Goal: Communication & Community: Answer question/provide support

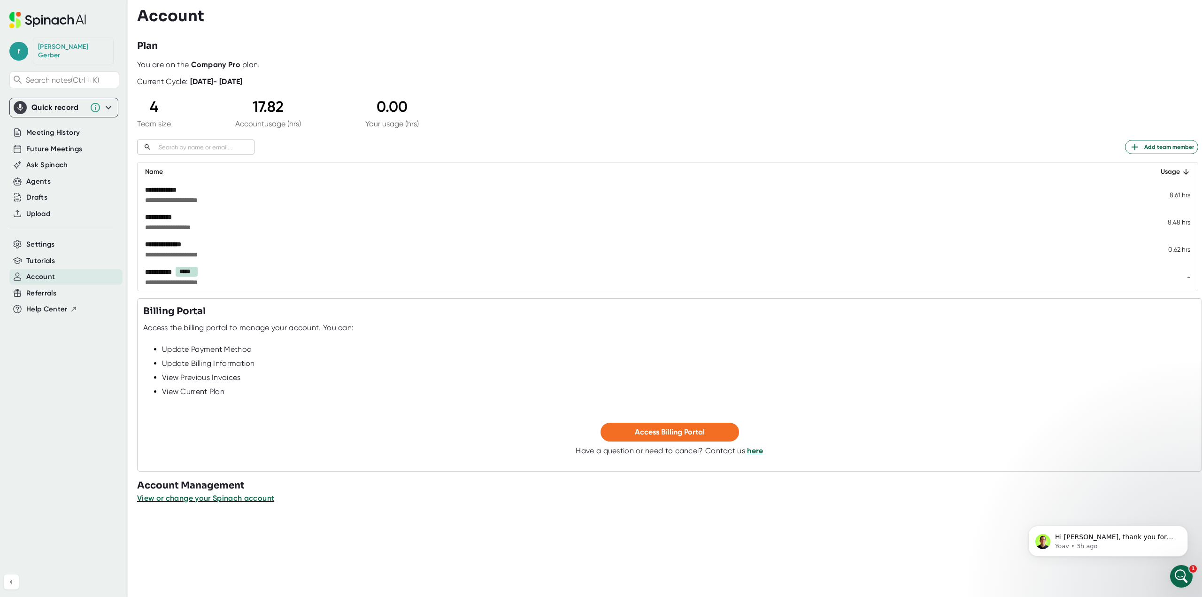
scroll to position [135, 0]
click at [1116, 536] on p "Hi [PERSON_NAME], thank you for reaching out. I would be happy to help with thi…" at bounding box center [1115, 536] width 121 height 9
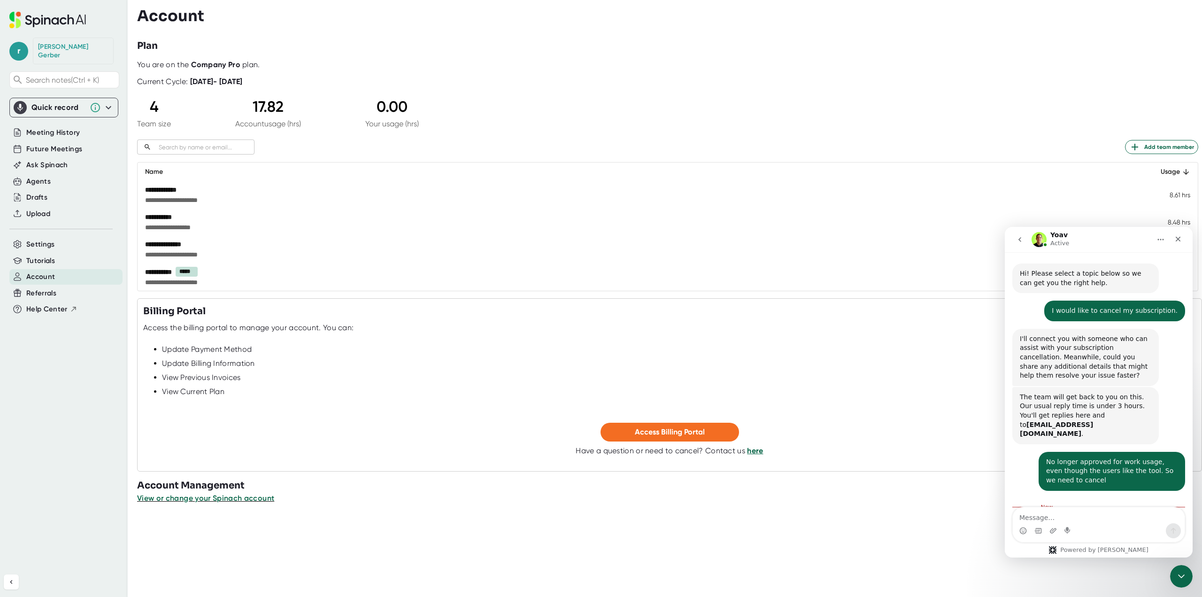
scroll to position [1, 0]
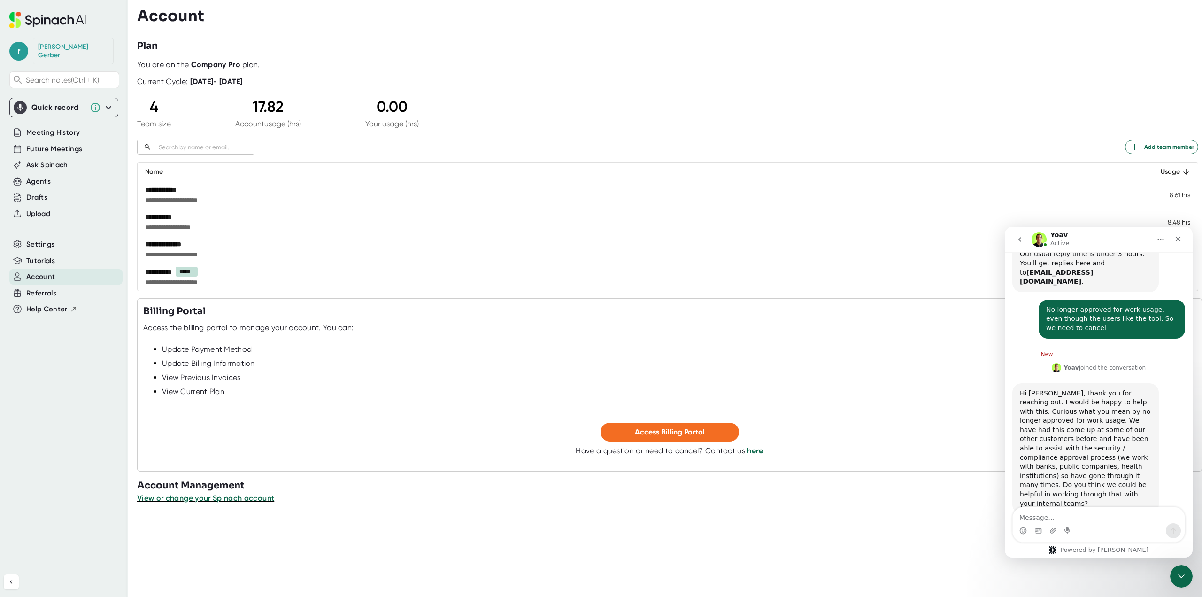
click at [1130, 522] on textarea "Message…" at bounding box center [1098, 515] width 172 height 16
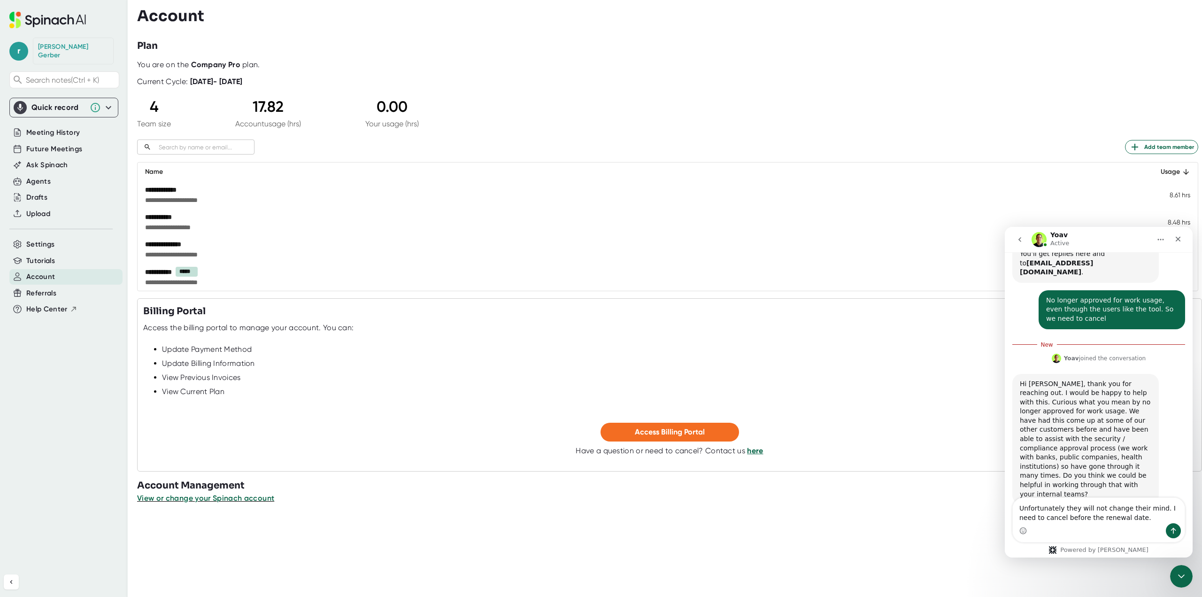
type textarea "Unfortunately they will not change their mind. I need to cancel before the rene…"
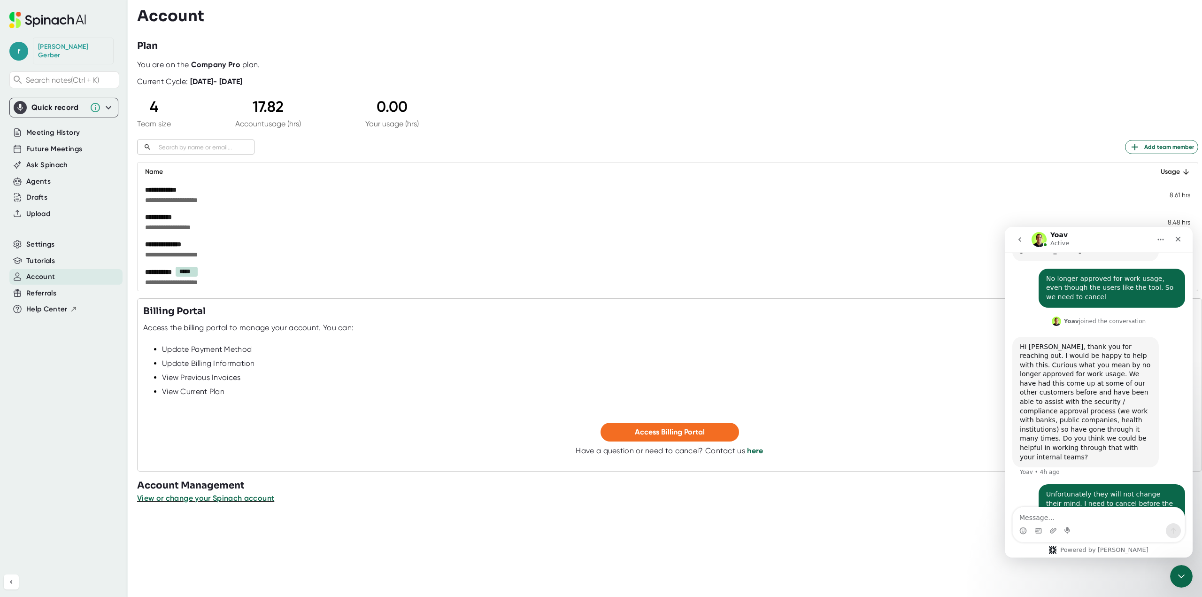
click at [1016, 238] on icon "go back" at bounding box center [1020, 240] width 8 height 8
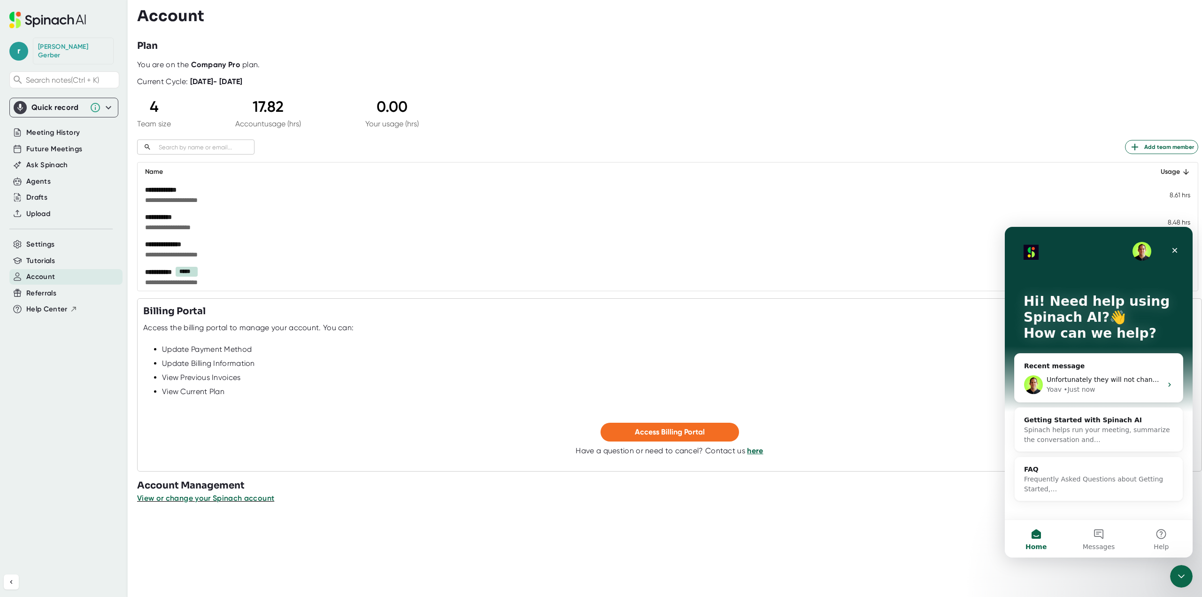
scroll to position [0, 0]
click at [1173, 250] on icon "Close" at bounding box center [1174, 250] width 5 height 5
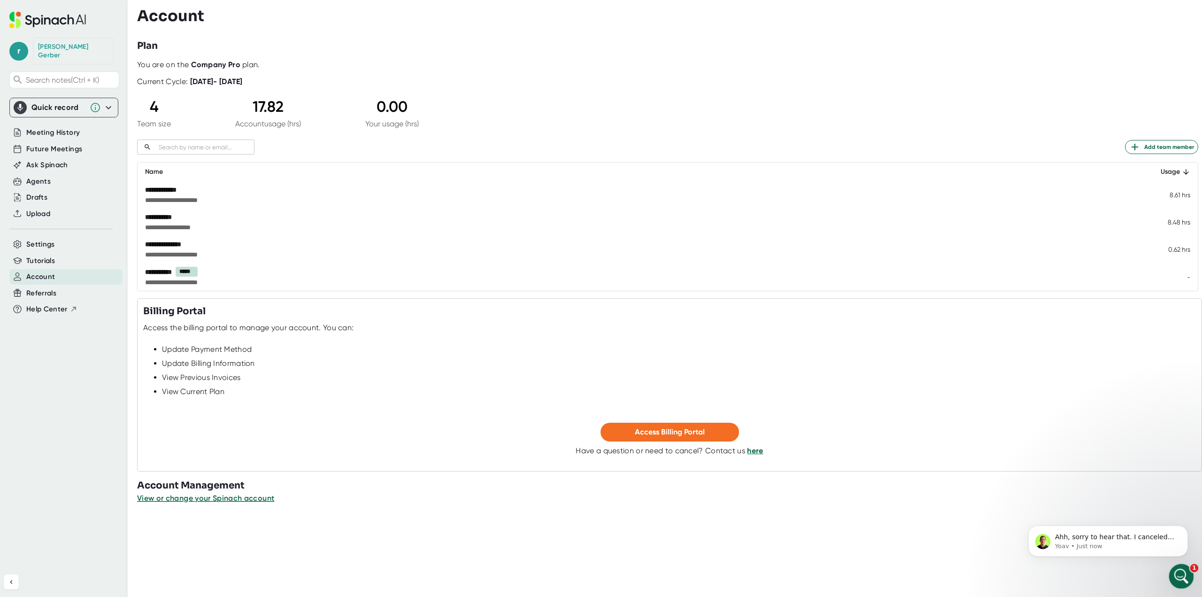
click at [1179, 568] on icon "Open Intercom Messenger" at bounding box center [1179, 574] width 15 height 15
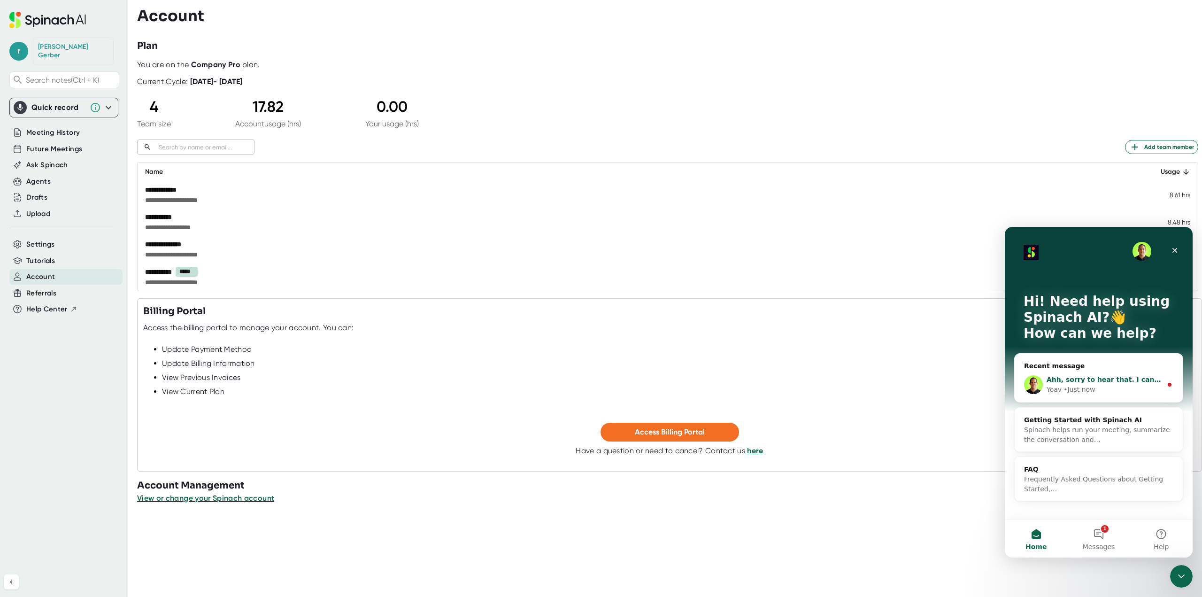
click at [1097, 386] on div "Yoav • Just now" at bounding box center [1103, 389] width 115 height 10
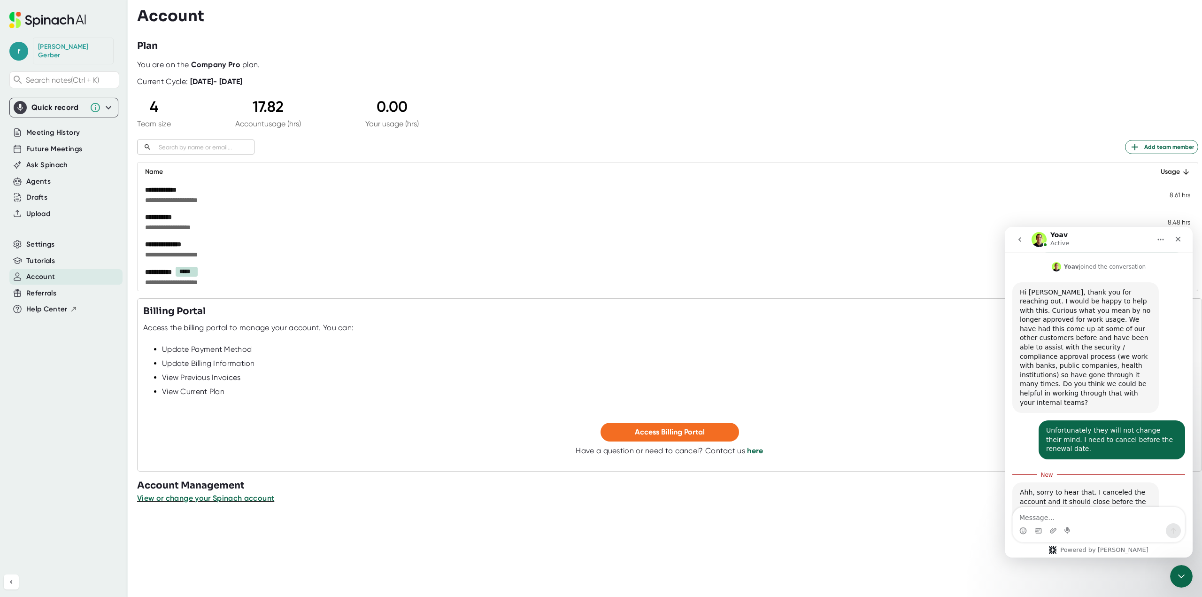
scroll to position [253, 0]
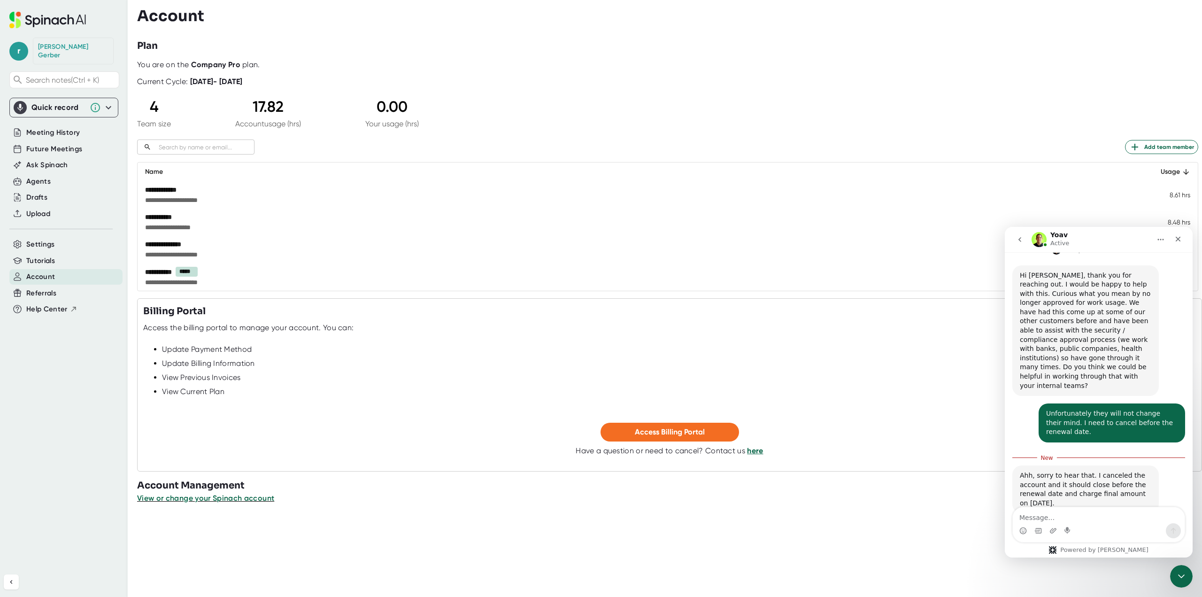
click at [1099, 519] on textarea "Message…" at bounding box center [1098, 515] width 172 height 16
type textarea "Thank you, I appreciate it."
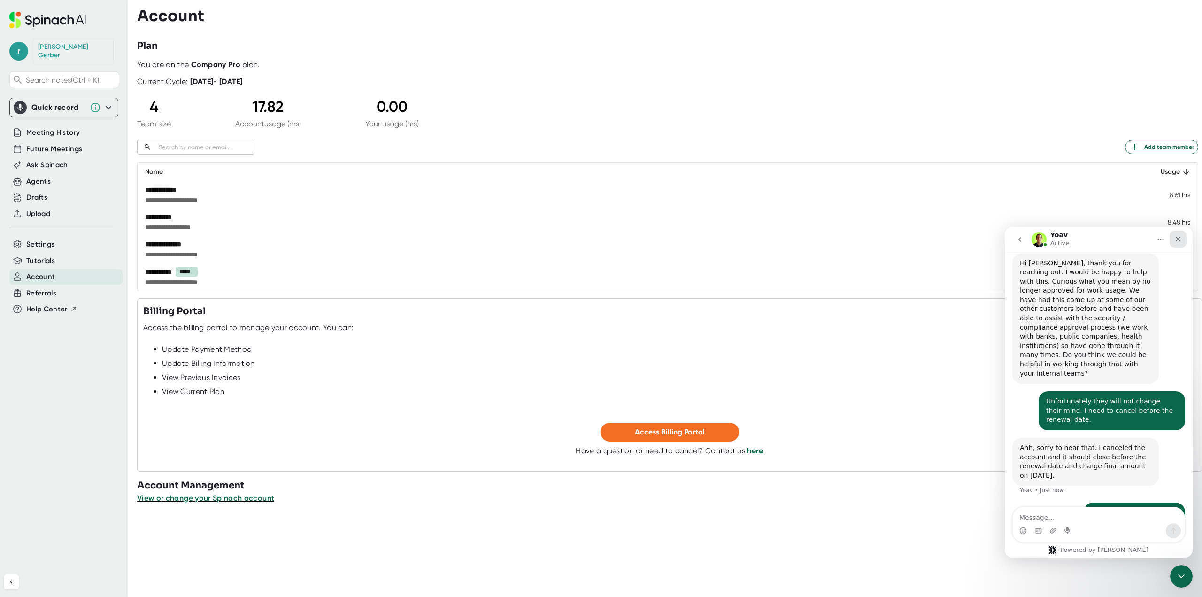
drag, startPoint x: 1175, startPoint y: 237, endPoint x: 1702, endPoint y: 685, distance: 692.0
click at [1175, 237] on icon "Close" at bounding box center [1178, 239] width 8 height 8
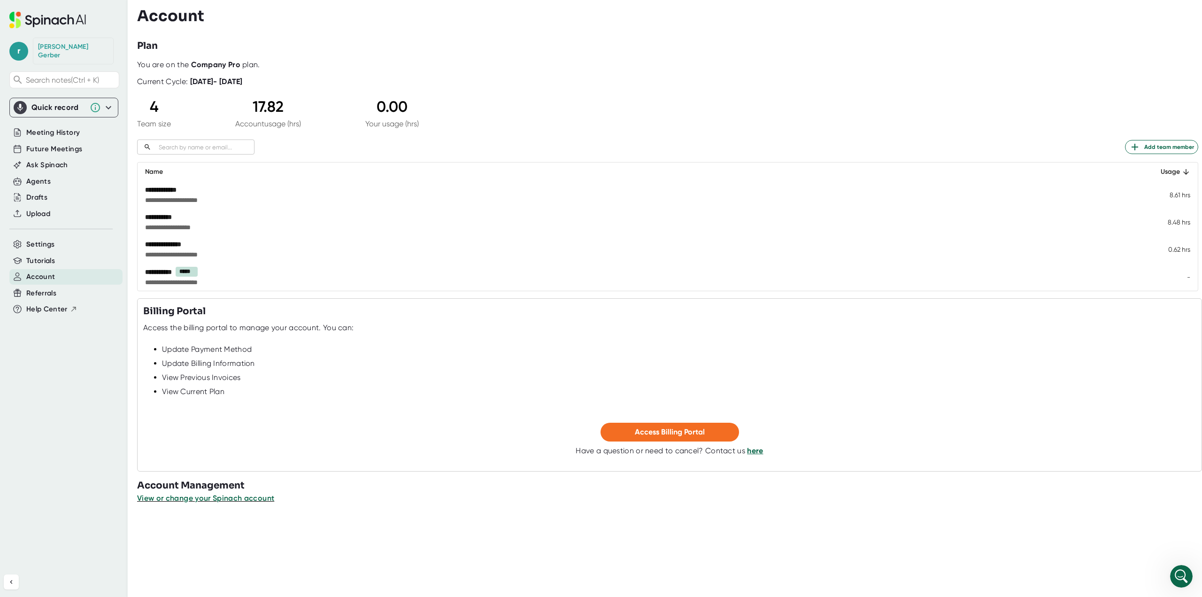
scroll to position [301, 0]
